Goal: Book appointment/travel/reservation

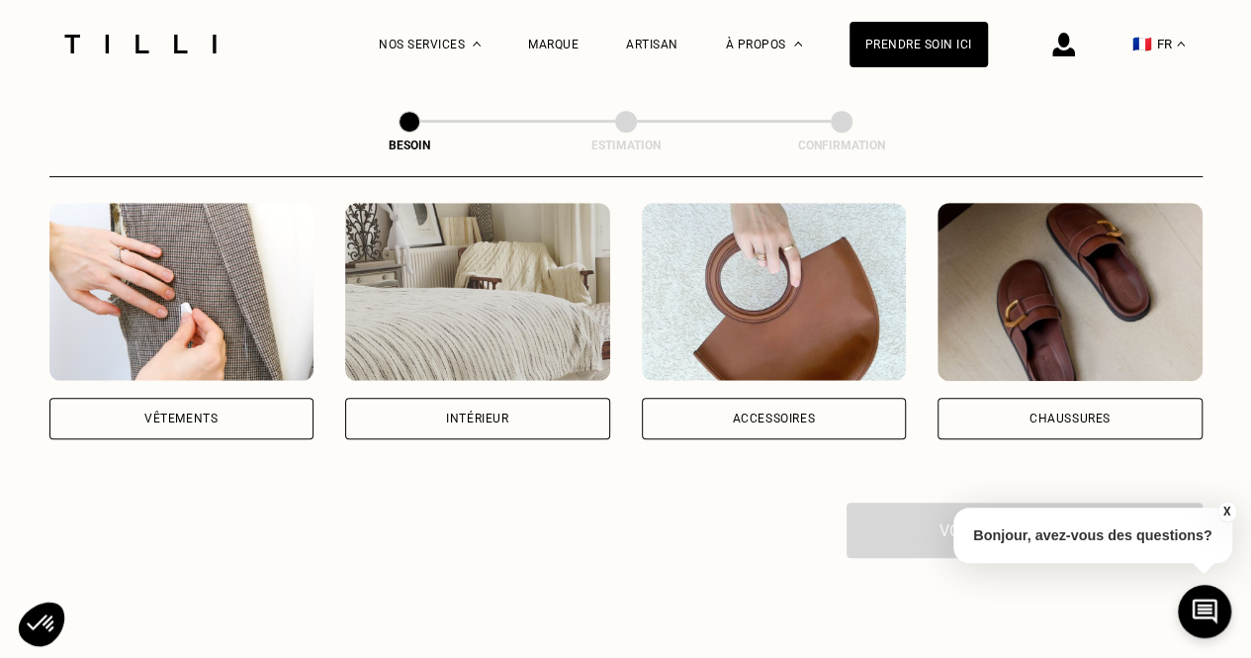
scroll to position [297, 0]
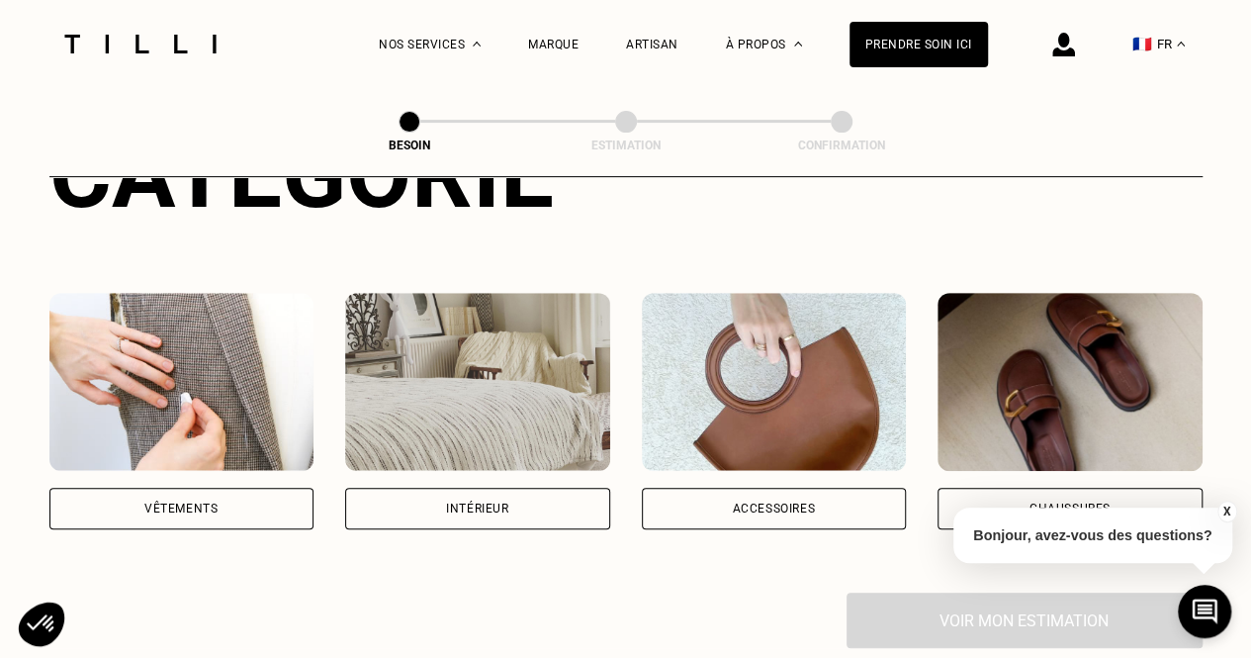
click at [499, 487] on div "Intérieur" at bounding box center [477, 508] width 265 height 42
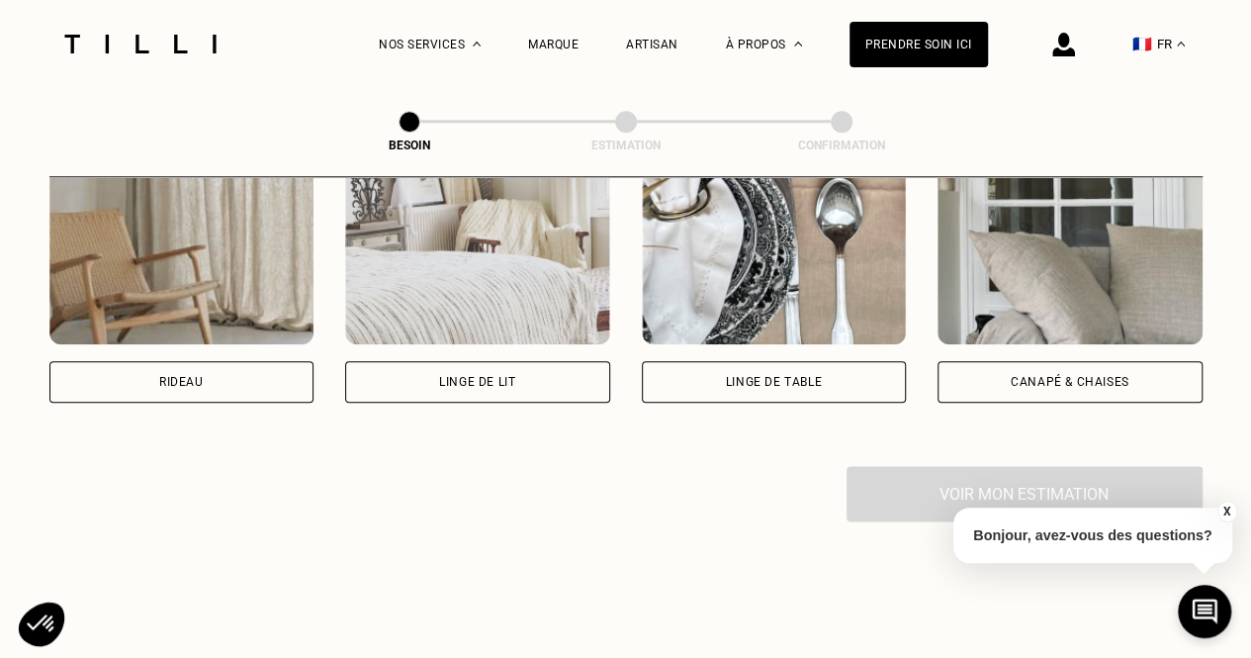
scroll to position [1086, 0]
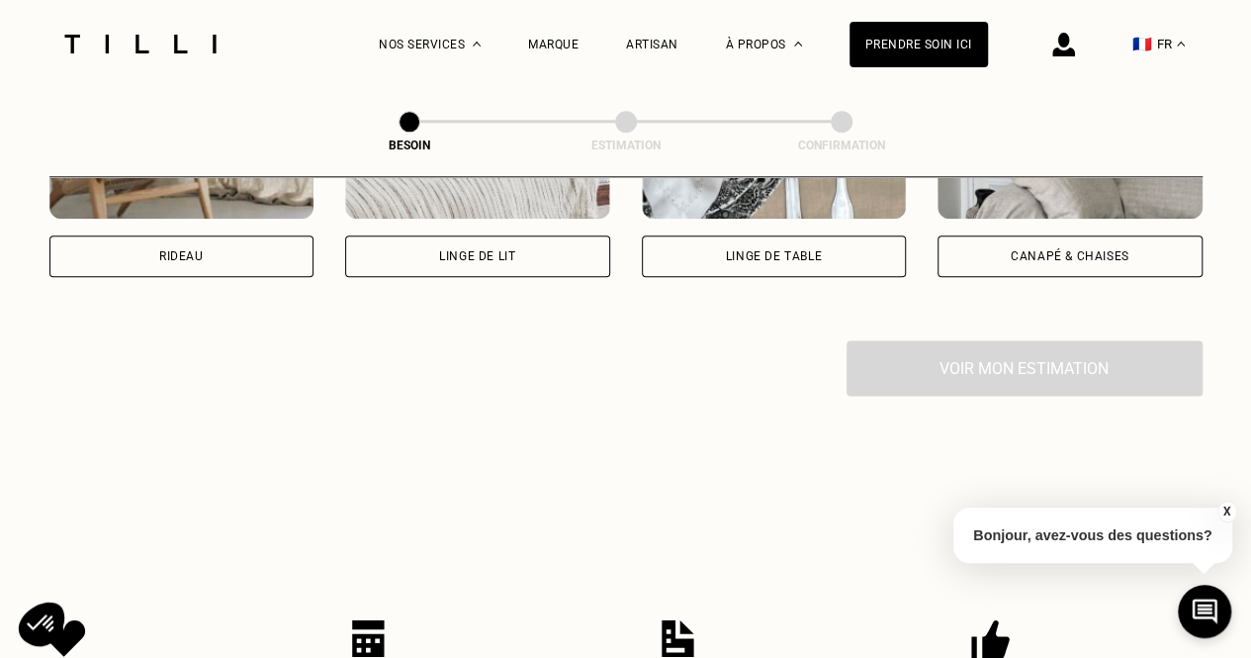
click at [207, 266] on div "Rideau Linge de lit Linge de table Canapé & chaises" at bounding box center [625, 158] width 1153 height 363
click at [214, 240] on div "Rideau" at bounding box center [181, 256] width 265 height 42
select select "FR"
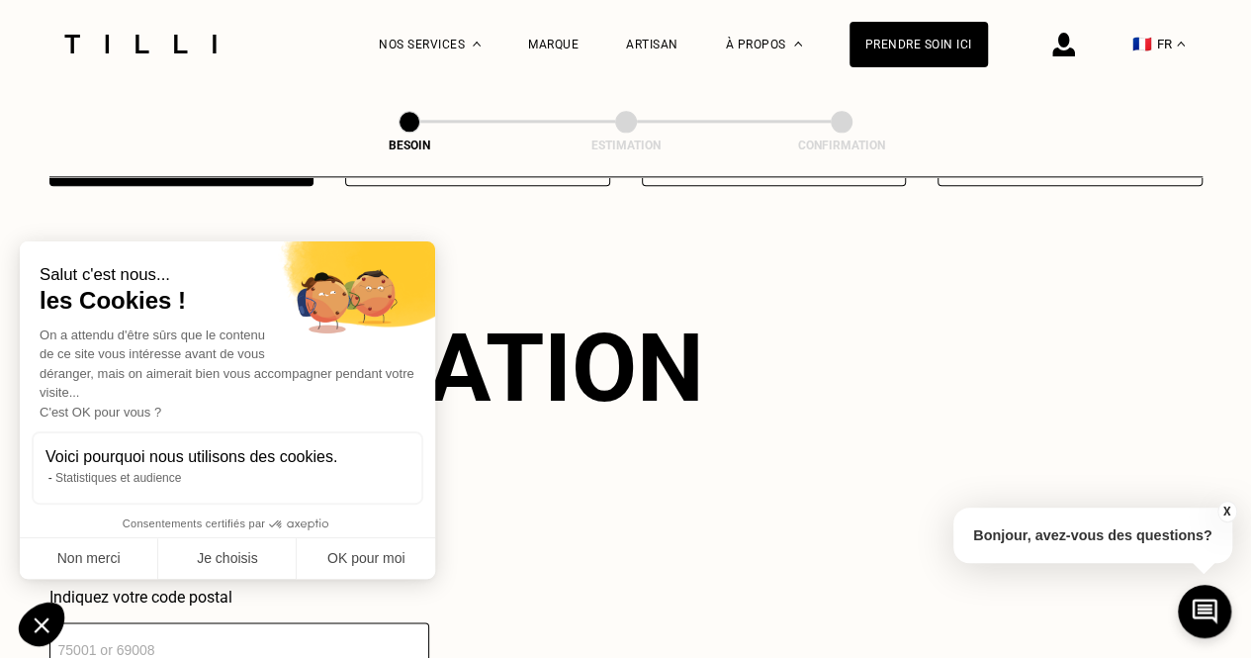
scroll to position [1186, 0]
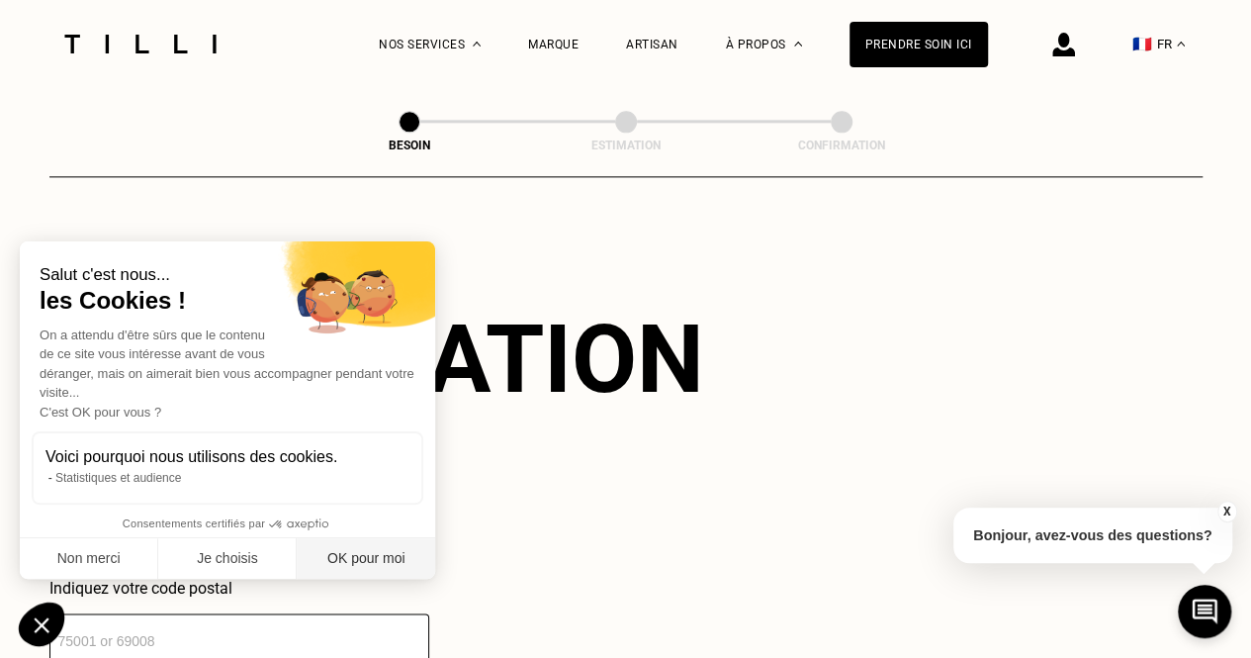
click at [378, 567] on button "OK pour moi" at bounding box center [366, 559] width 138 height 42
checkbox input "true"
click at [220, 622] on input "number" at bounding box center [239, 639] width 380 height 52
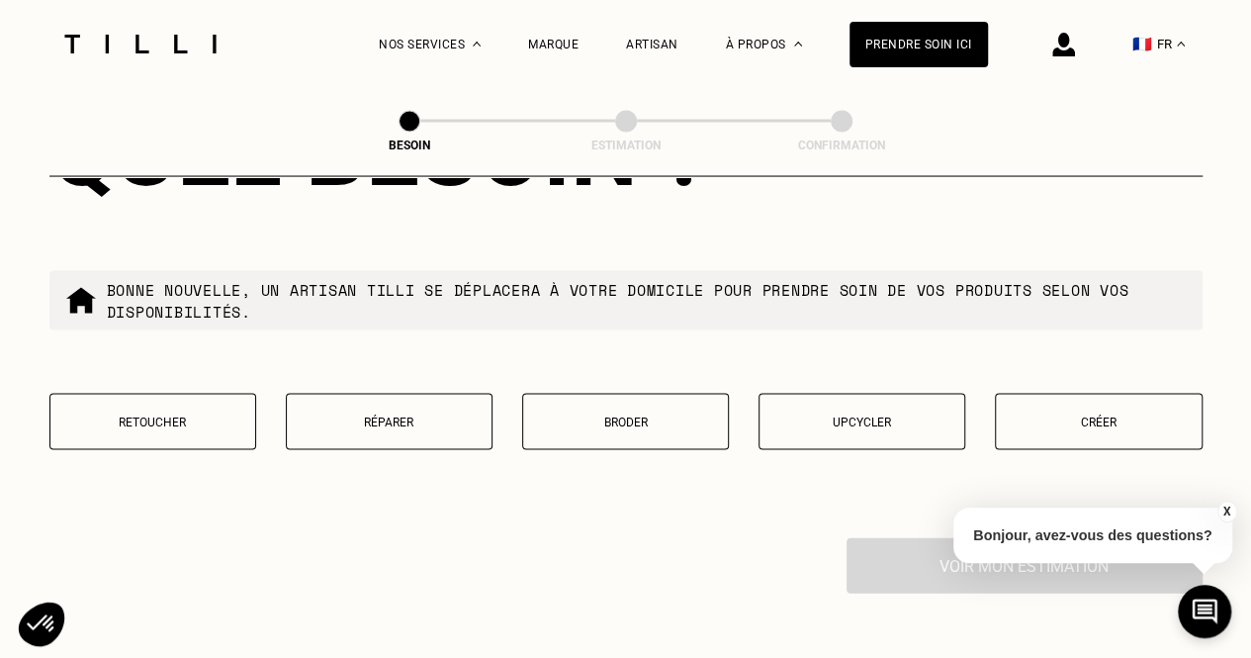
scroll to position [1974, 0]
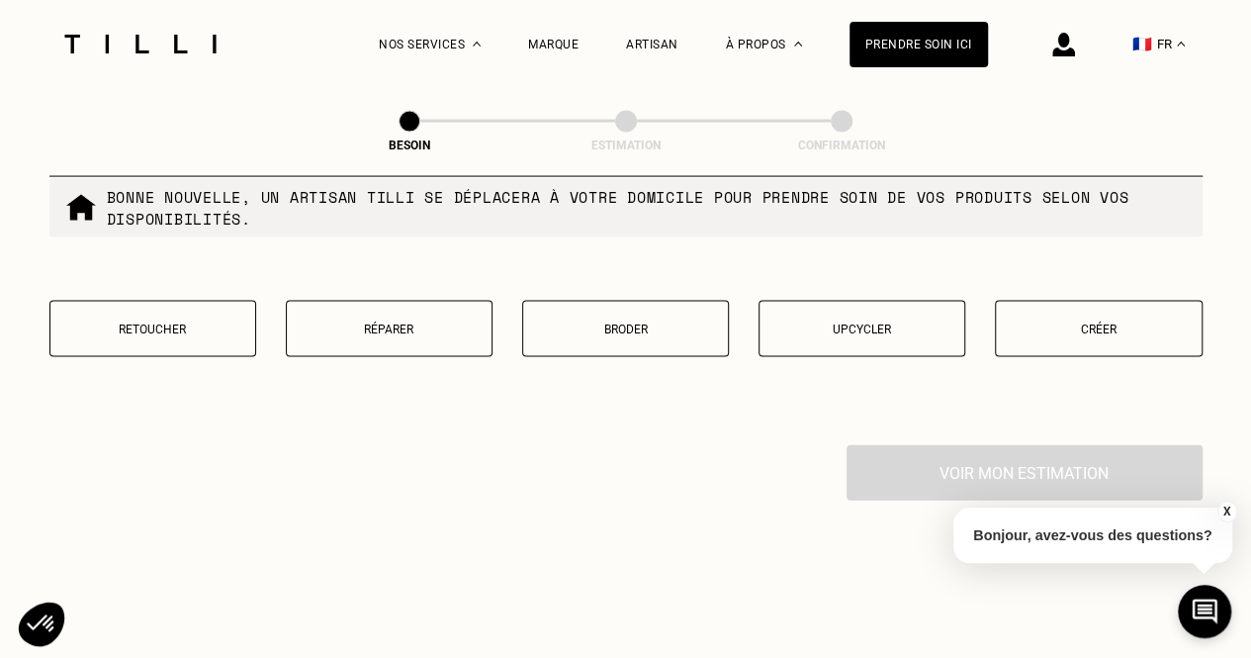
type input "92250"
click at [166, 301] on button "Retoucher" at bounding box center [152, 329] width 207 height 56
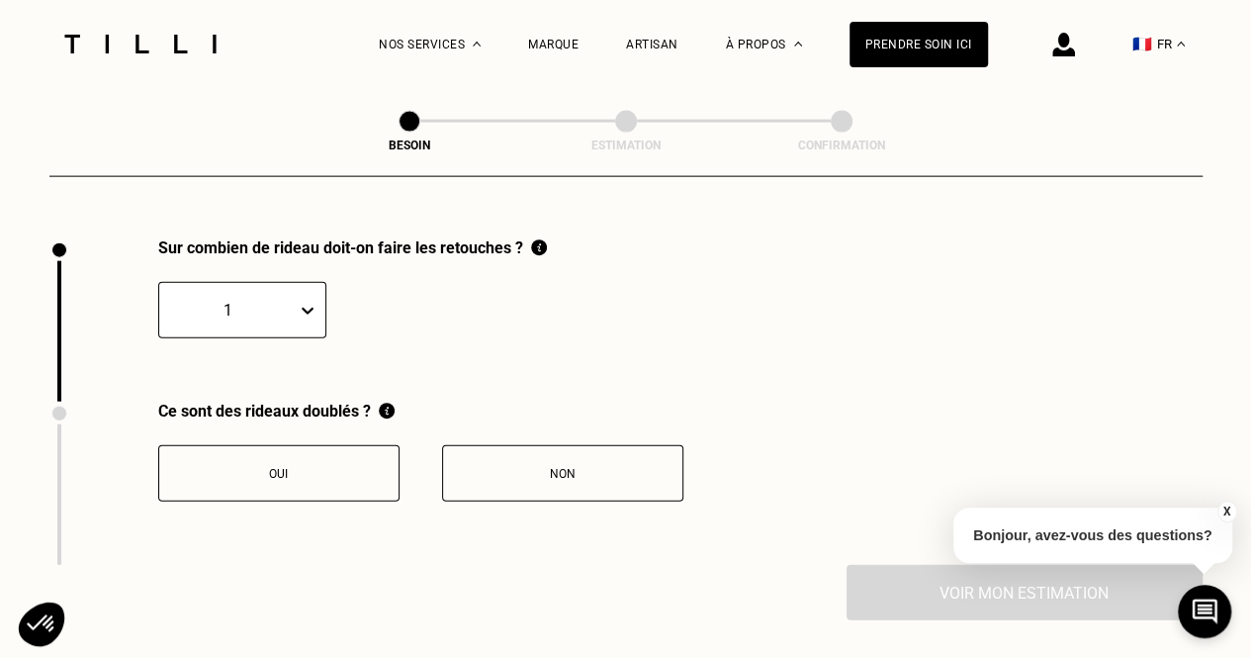
scroll to position [2184, 0]
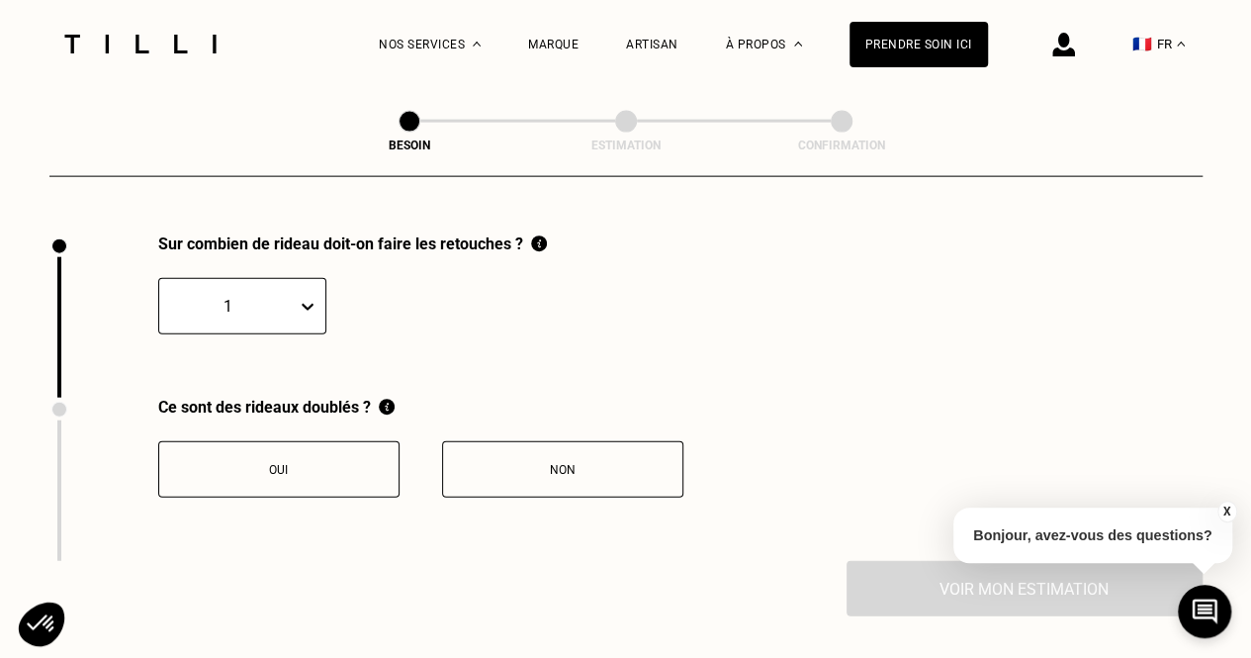
click at [302, 297] on icon at bounding box center [308, 307] width 20 height 20
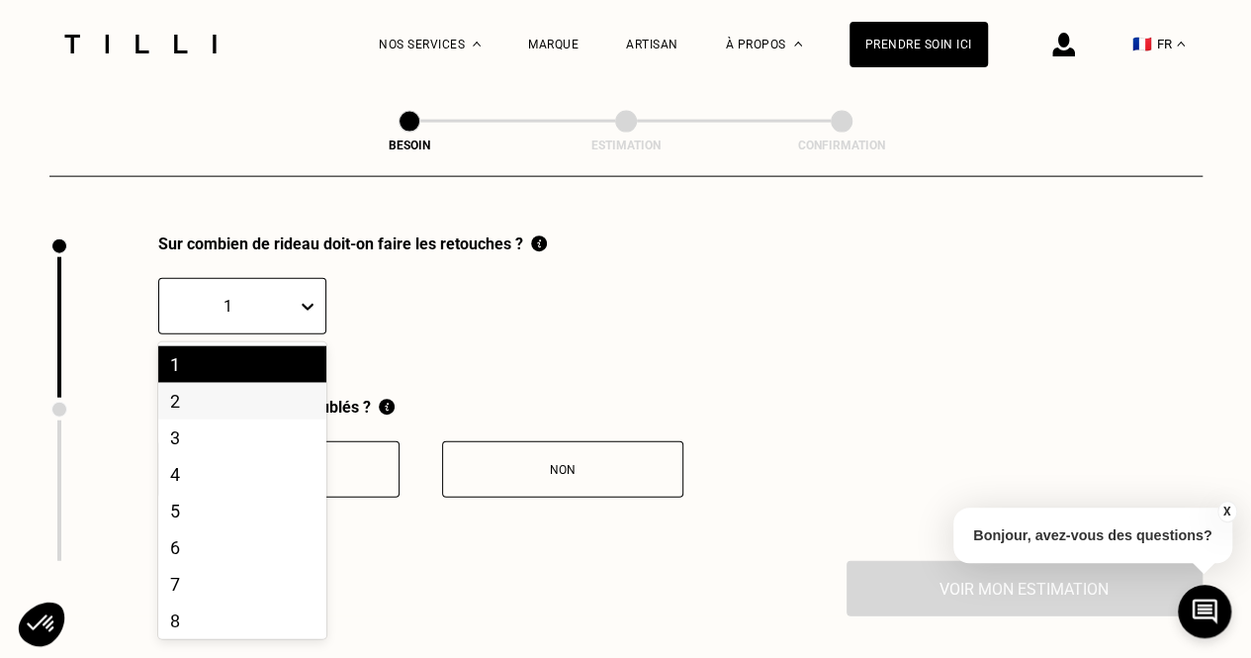
drag, startPoint x: 271, startPoint y: 385, endPoint x: 271, endPoint y: 397, distance: 11.9
click at [271, 397] on div "2" at bounding box center [242, 401] width 168 height 37
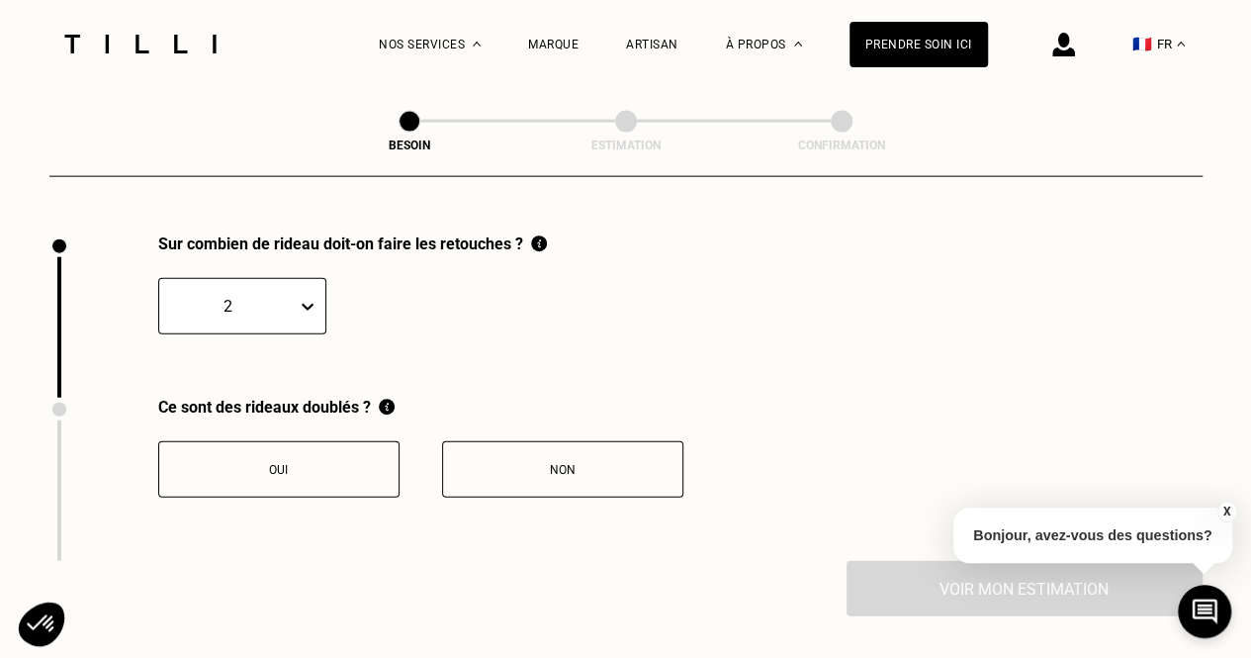
click at [271, 397] on div "Ce sont des rideaux doublés ?" at bounding box center [420, 406] width 525 height 19
click at [503, 467] on button "Non" at bounding box center [562, 469] width 241 height 56
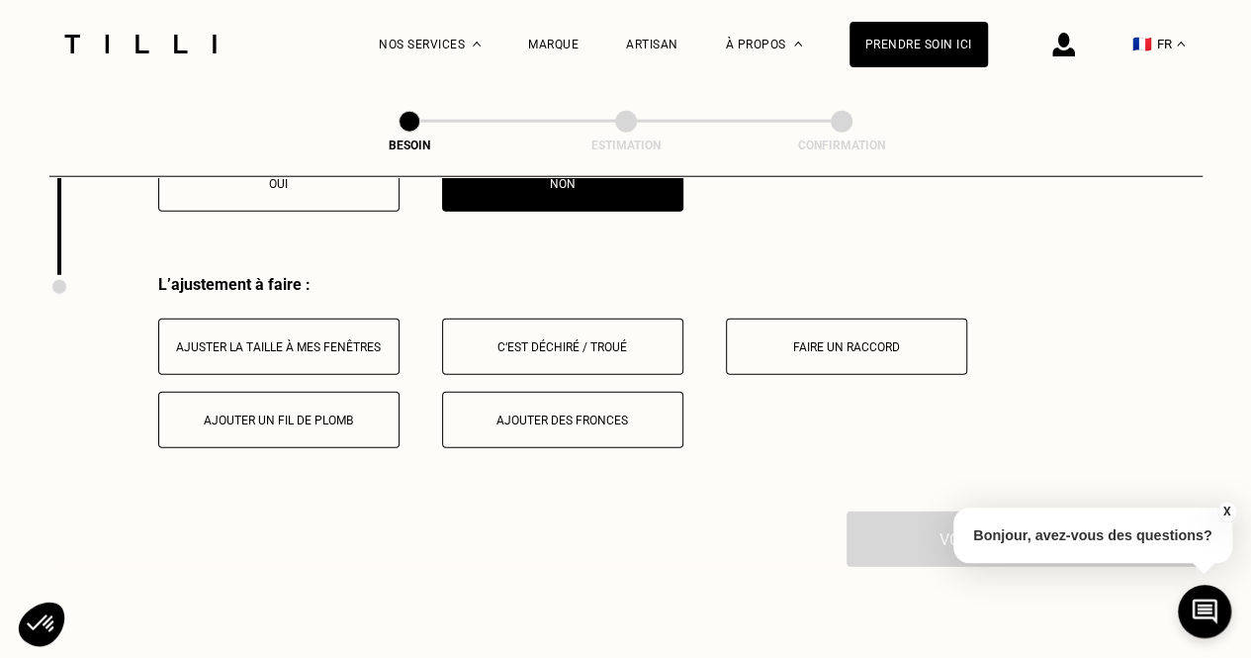
scroll to position [2451, 0]
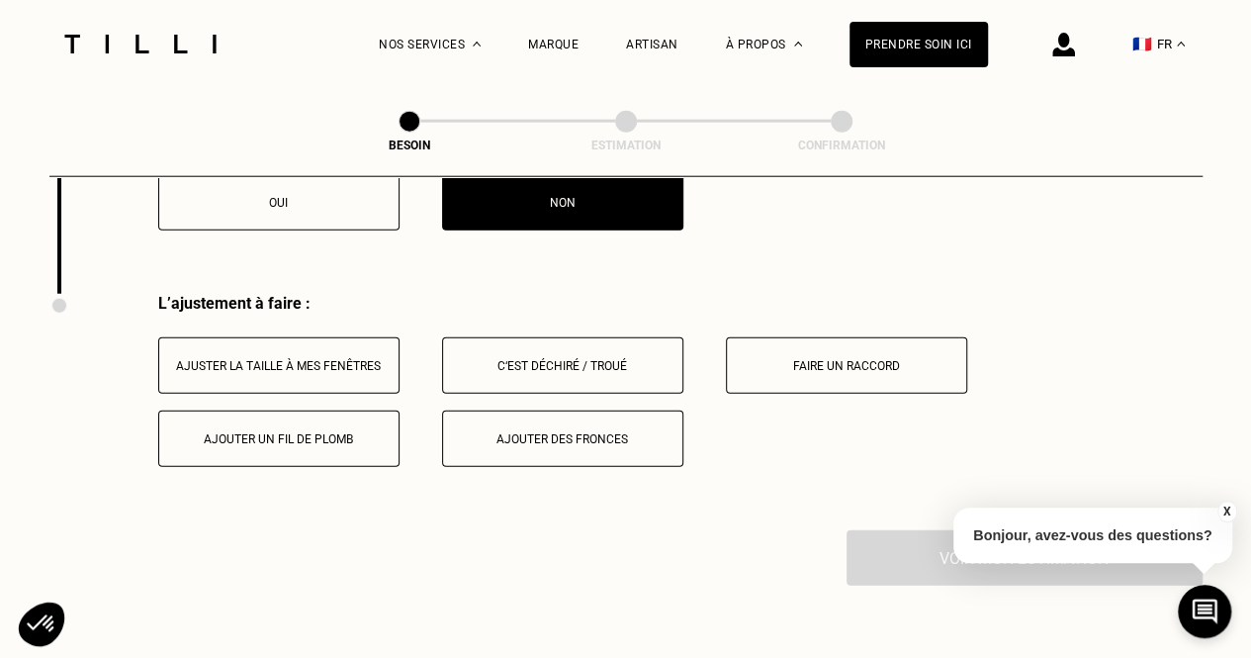
click at [367, 359] on div "Ajuster la taille à mes fenêtres" at bounding box center [279, 366] width 220 height 14
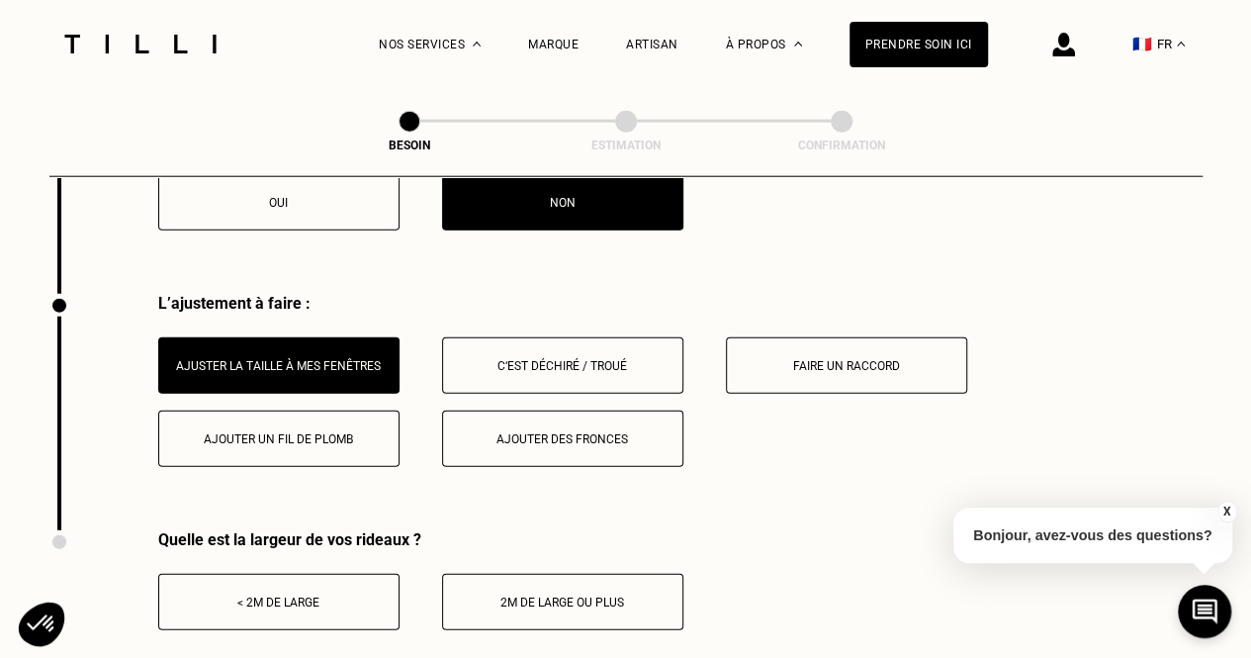
click at [326, 581] on button "< 2m de large" at bounding box center [278, 602] width 241 height 56
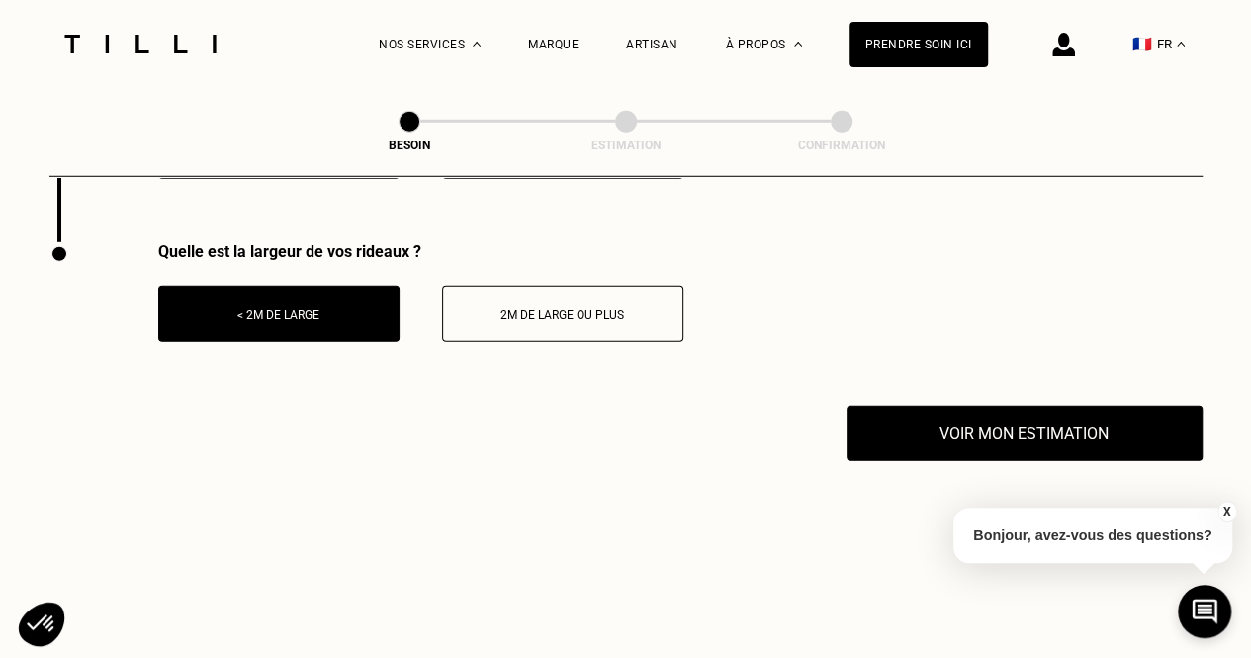
scroll to position [2748, 0]
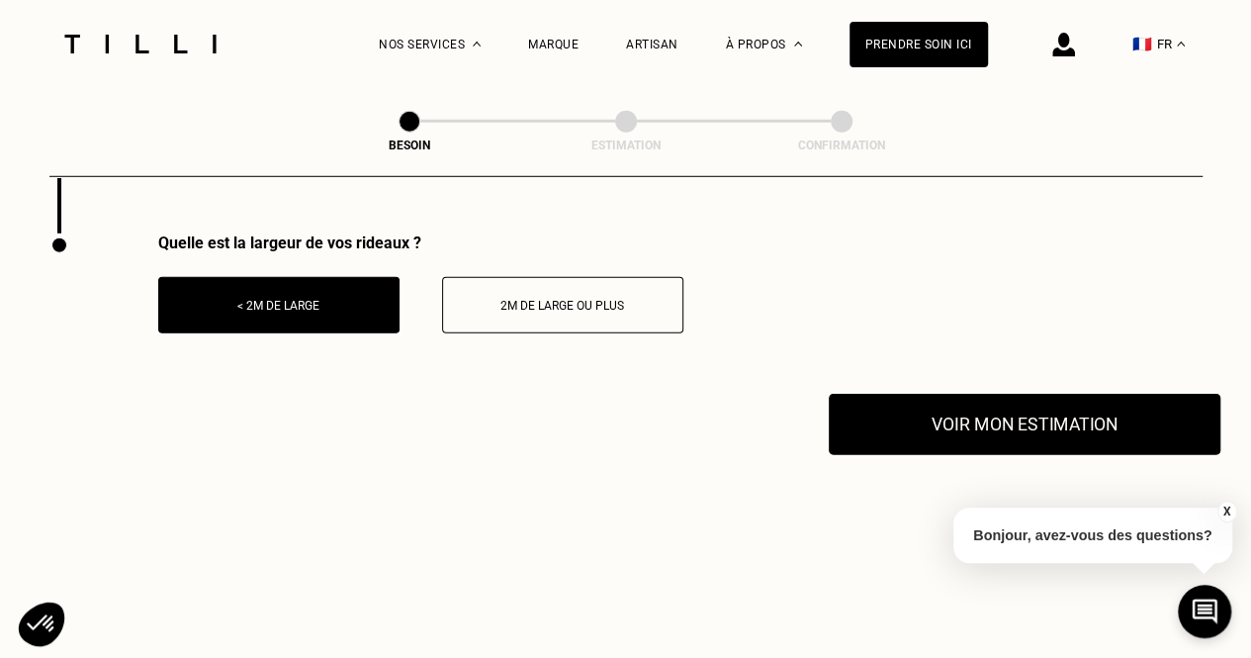
click at [916, 425] on button "Voir mon estimation" at bounding box center [1025, 424] width 392 height 61
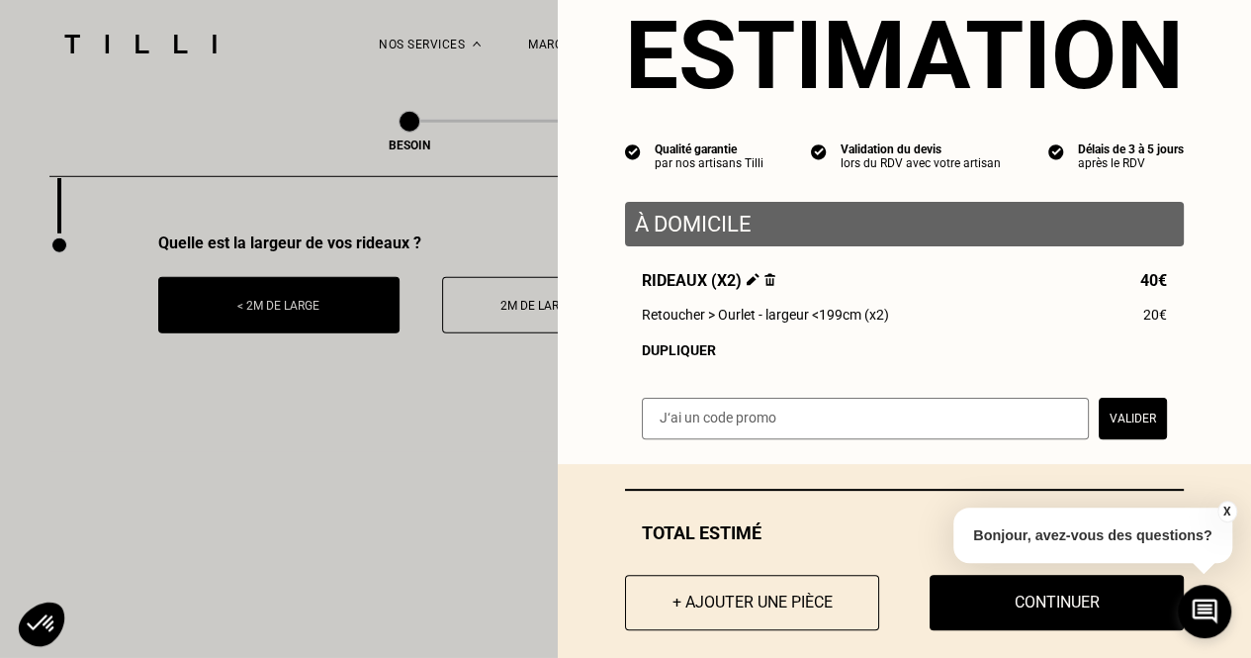
scroll to position [91, 0]
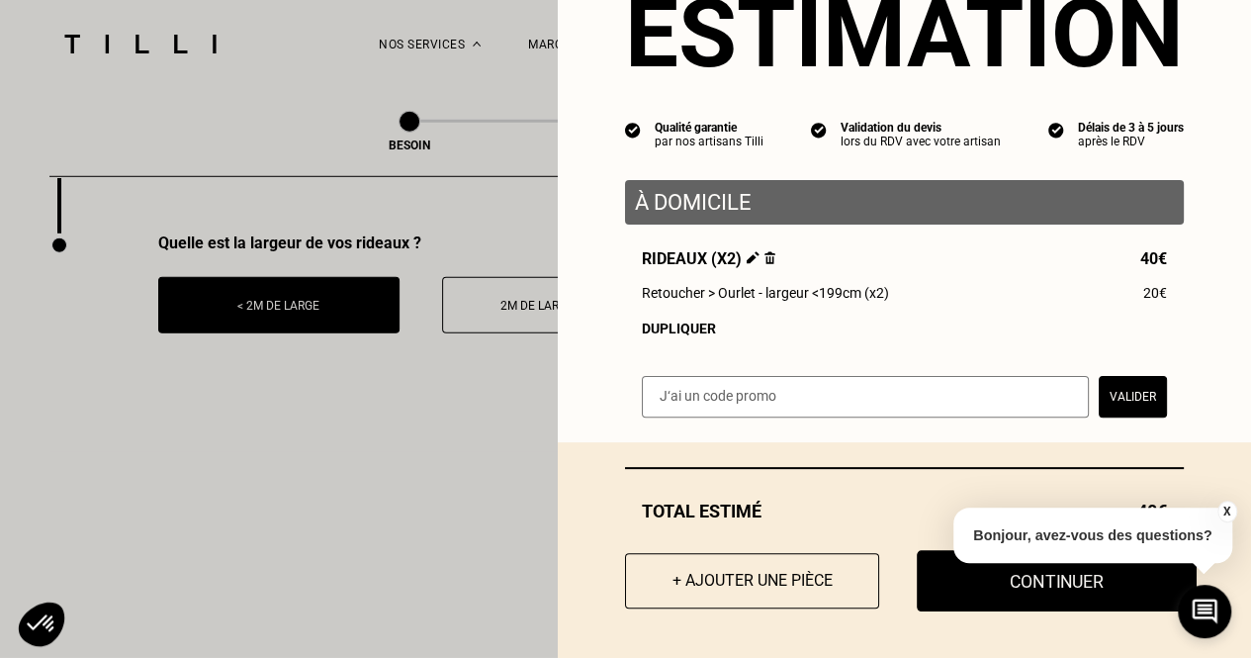
click at [992, 602] on button "Continuer" at bounding box center [1057, 580] width 280 height 61
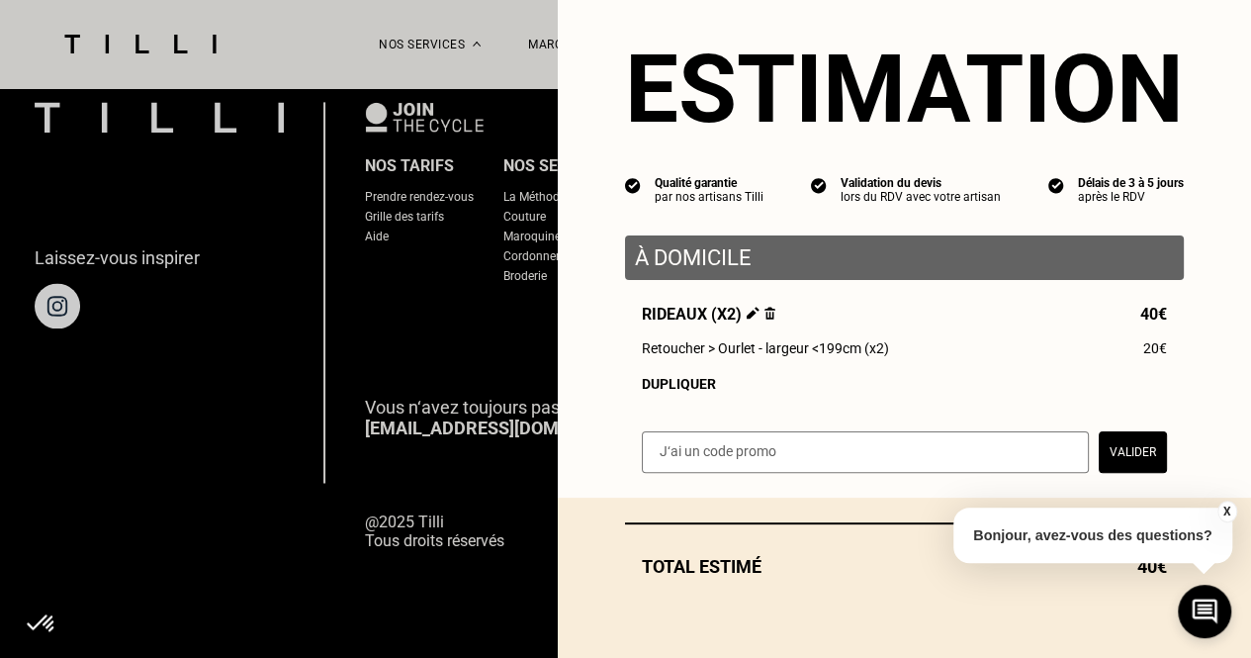
scroll to position [36, 0]
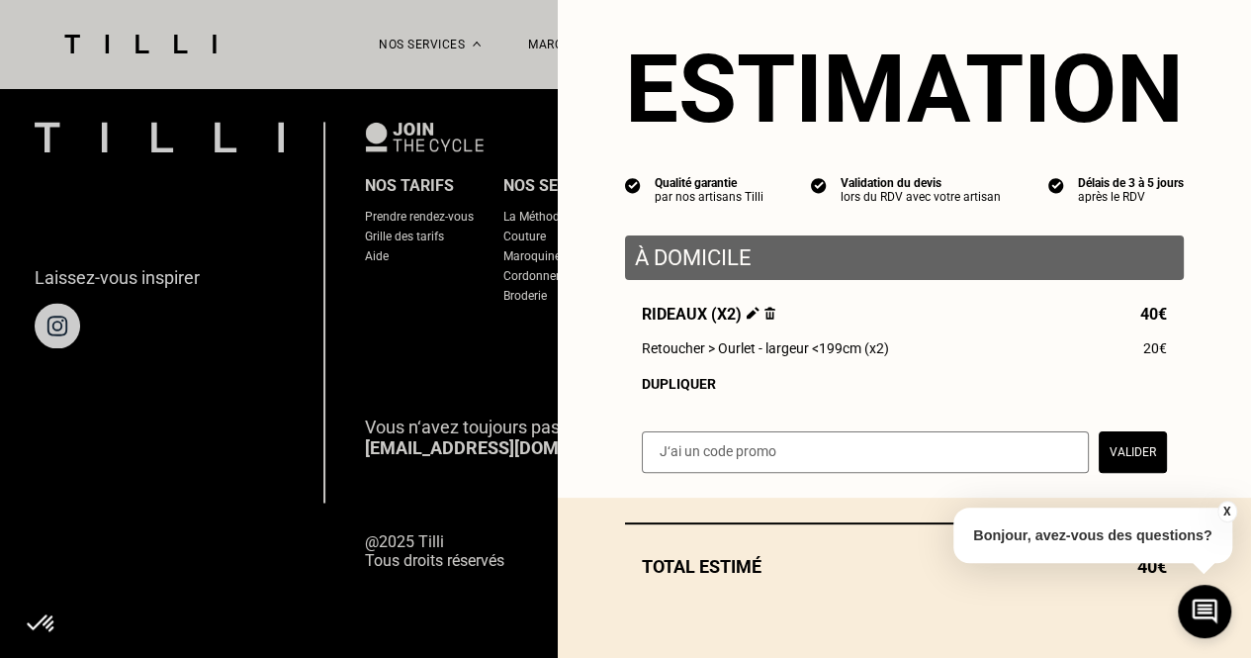
select select "FR"
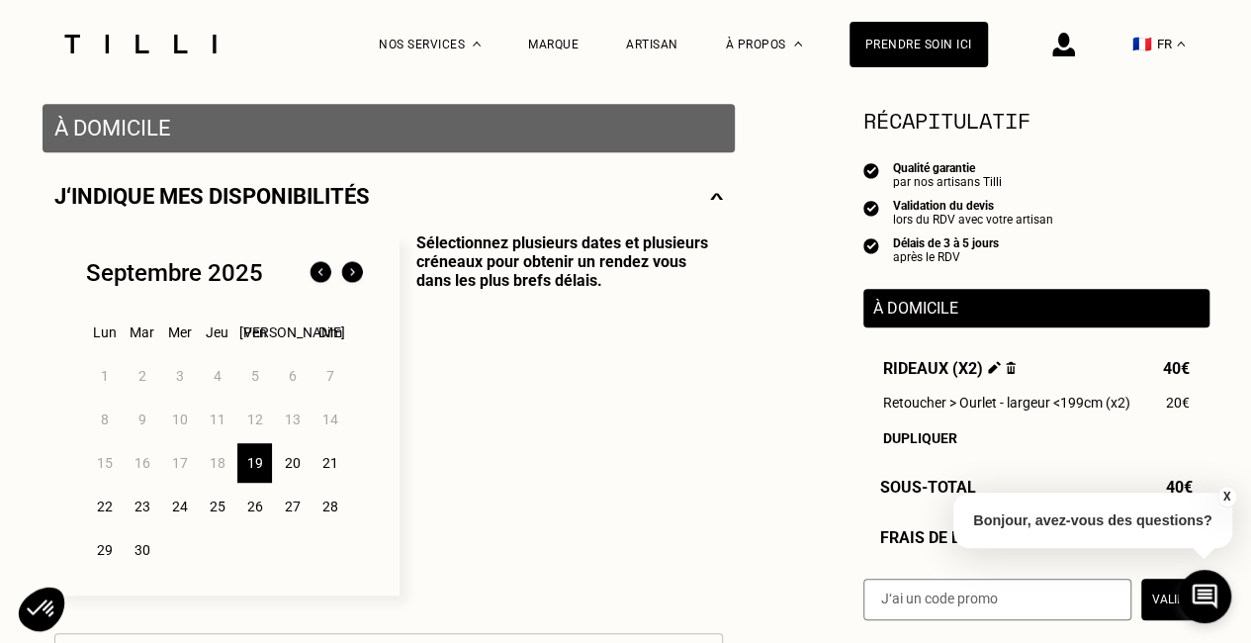
scroll to position [396, 0]
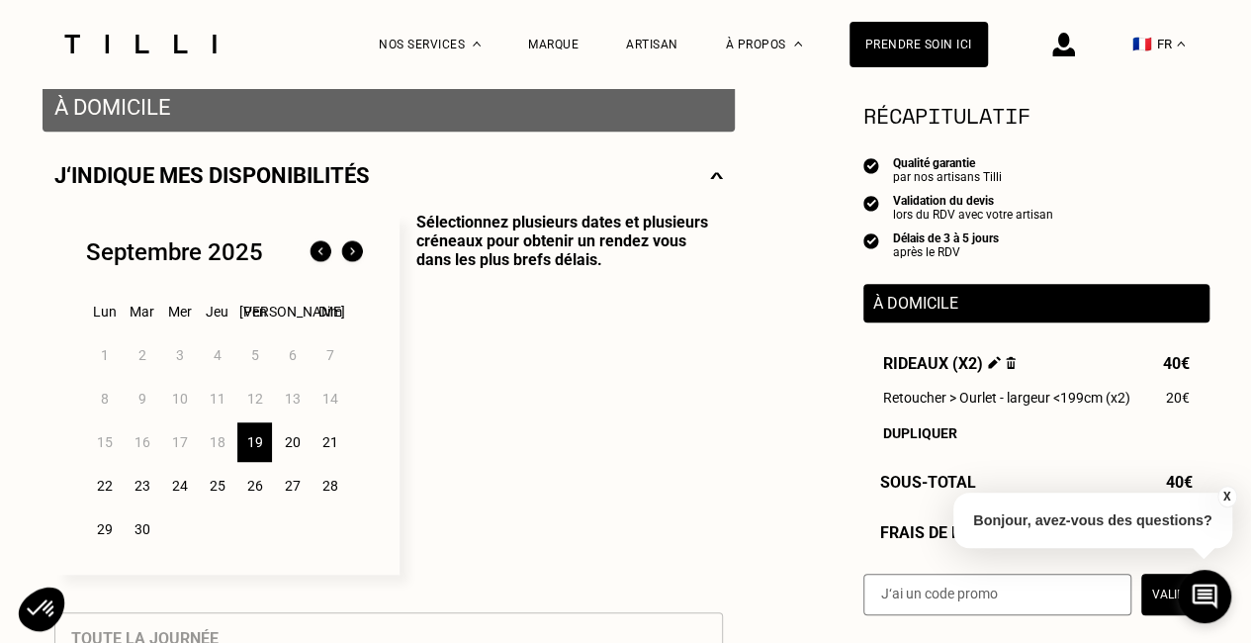
click at [344, 253] on img at bounding box center [352, 252] width 32 height 32
click at [310, 252] on img at bounding box center [321, 252] width 32 height 32
click at [176, 402] on div "8" at bounding box center [179, 399] width 35 height 40
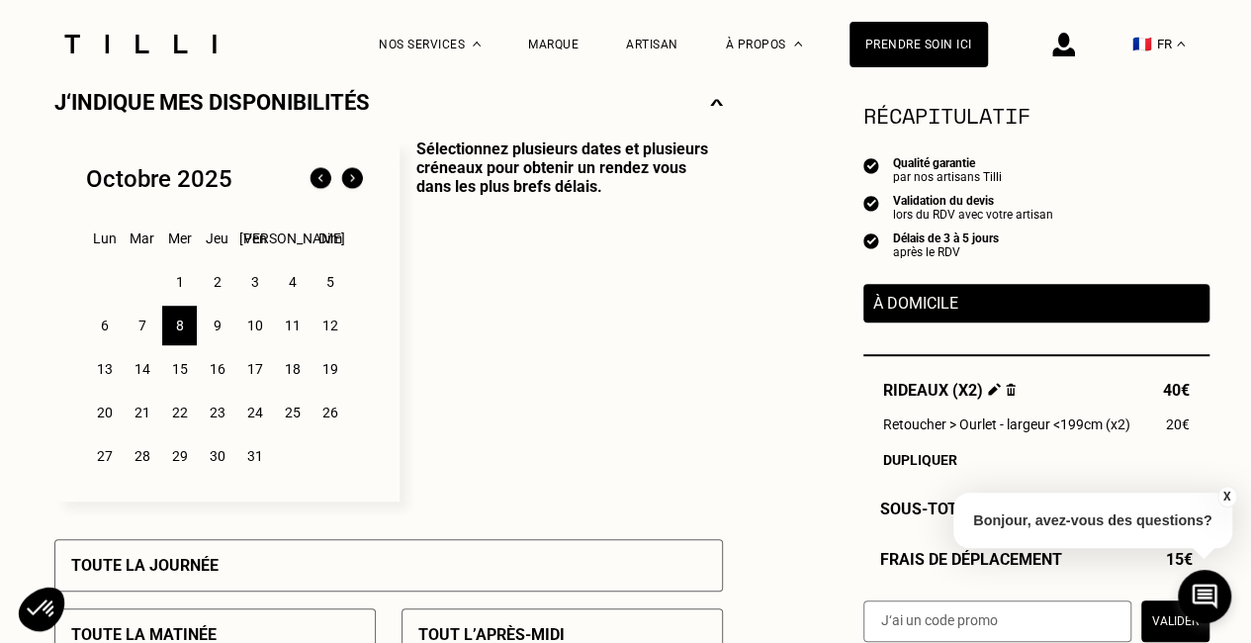
scroll to position [692, 0]
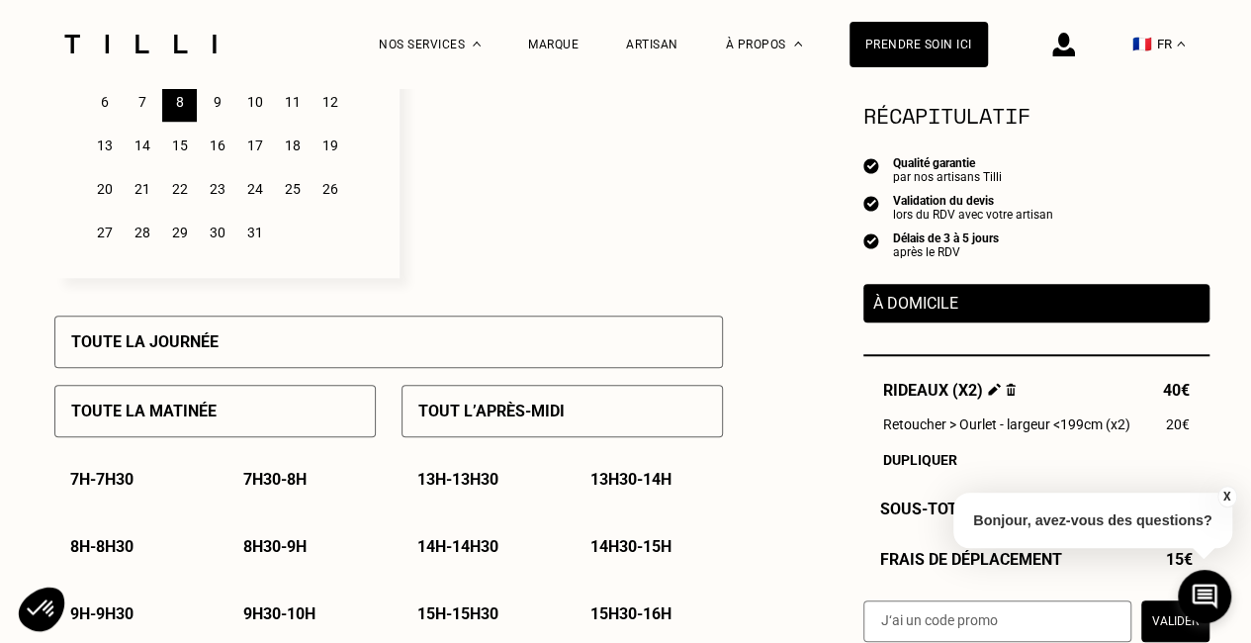
click at [253, 484] on p "7h30 - 8h" at bounding box center [274, 479] width 63 height 19
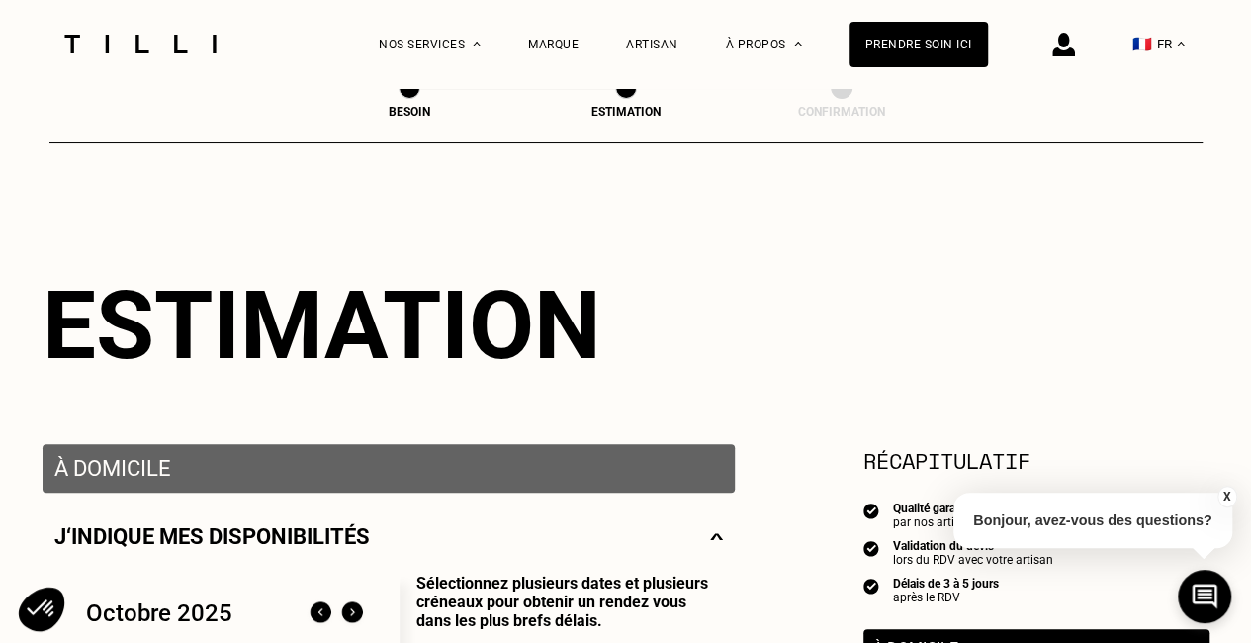
scroll to position [0, 0]
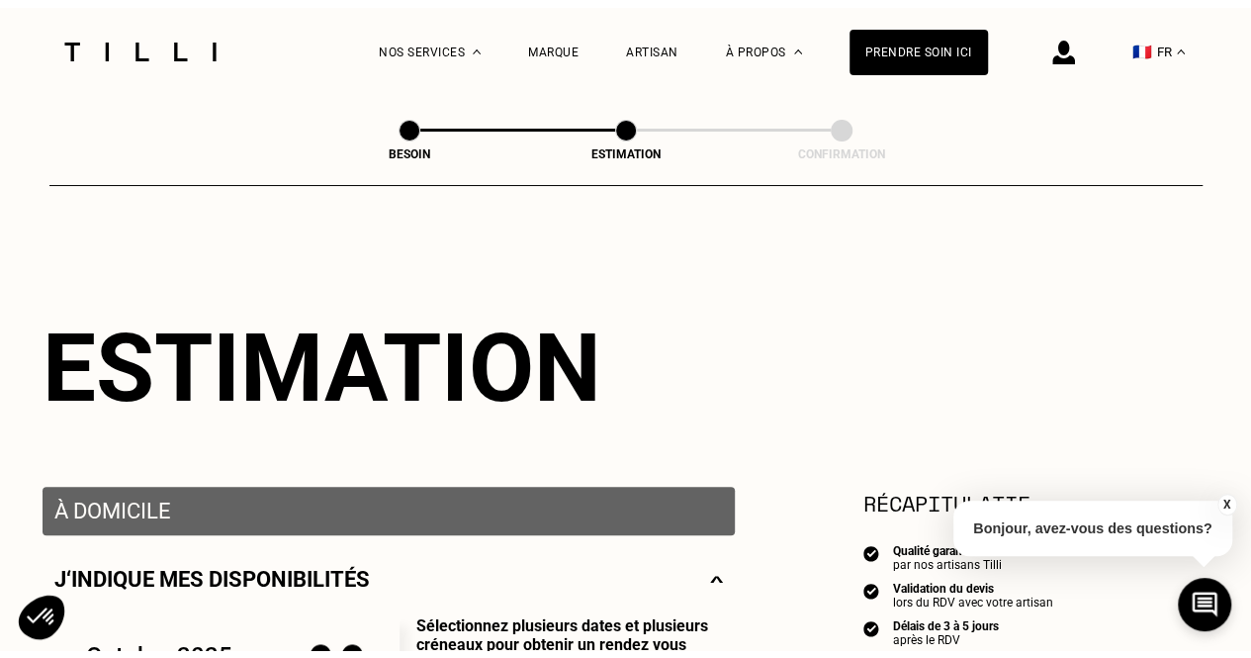
scroll to position [1346, 0]
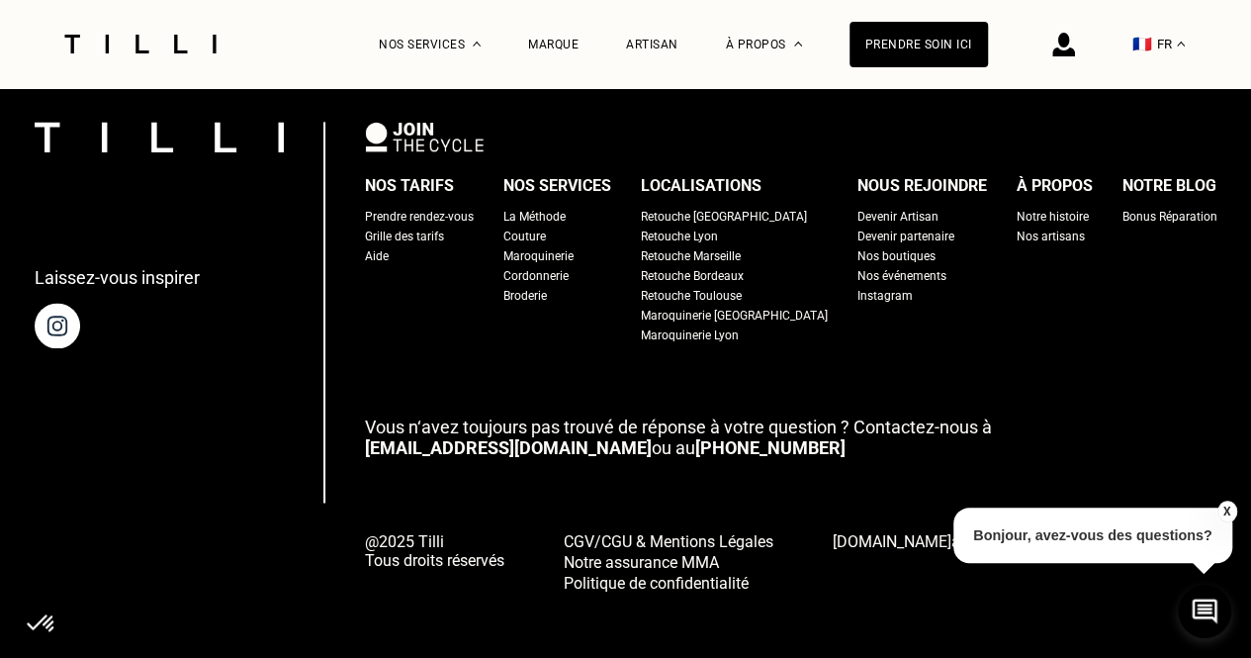
click at [1067, 535] on p "Bonjour, avez-vous des questions?" at bounding box center [1092, 534] width 279 height 55
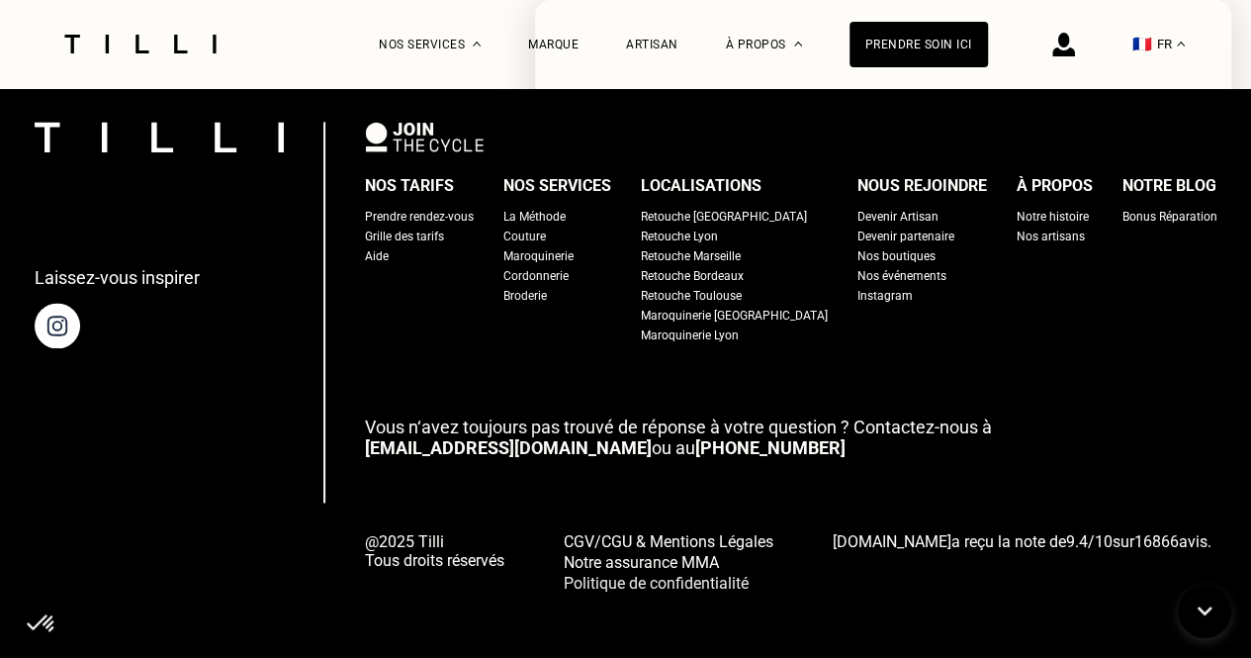
click at [276, 387] on div "Laissez-vous inspirer Nos tarifs Prendre rendez-vous Grille des tarifs Aide Nos…" at bounding box center [626, 357] width 1183 height 470
click at [309, 46] on div "La Méthode Retoucherie Maroquinerie Broderie Cordonnerie Nos prix Nos services …" at bounding box center [625, 44] width 1137 height 88
